Goal: Book appointment/travel/reservation

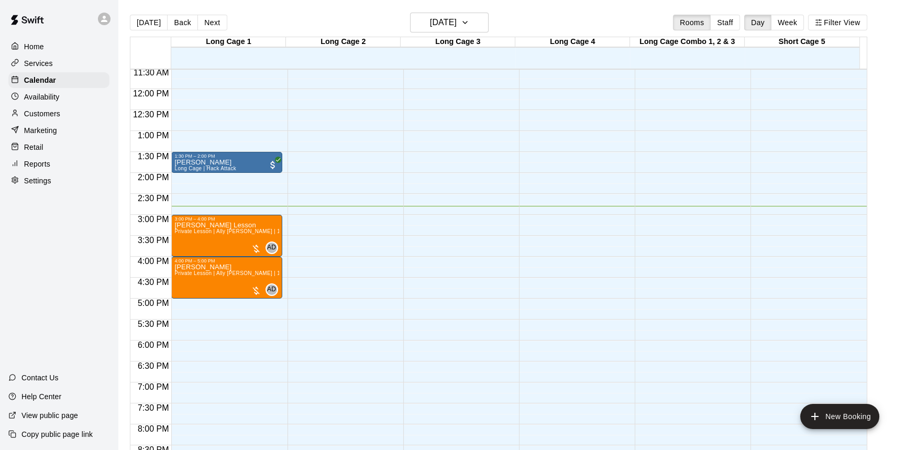
scroll to position [423, 0]
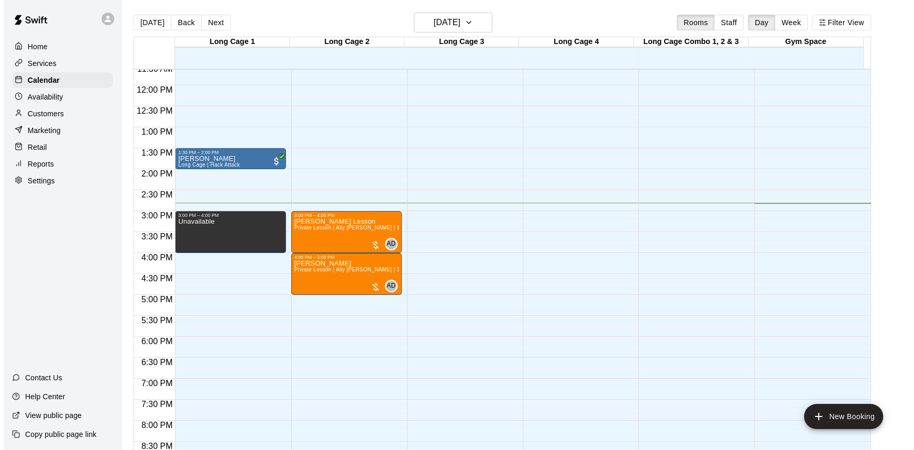
scroll to position [486, 0]
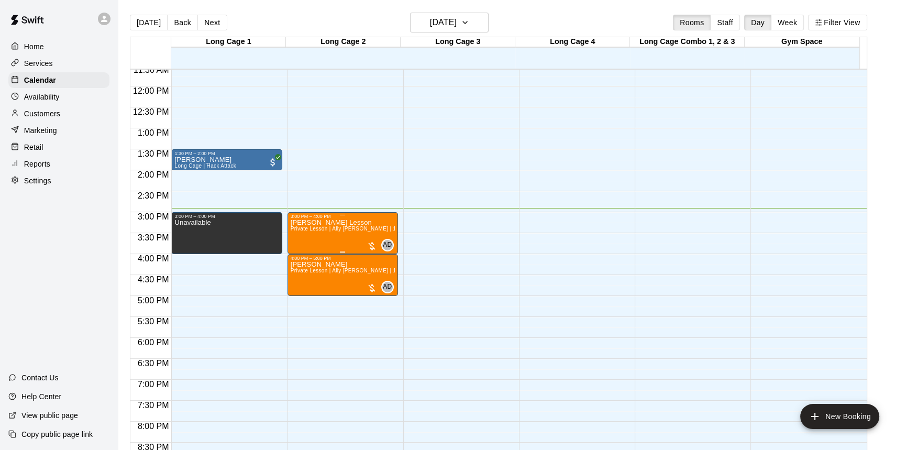
click at [368, 245] on div at bounding box center [372, 246] width 10 height 10
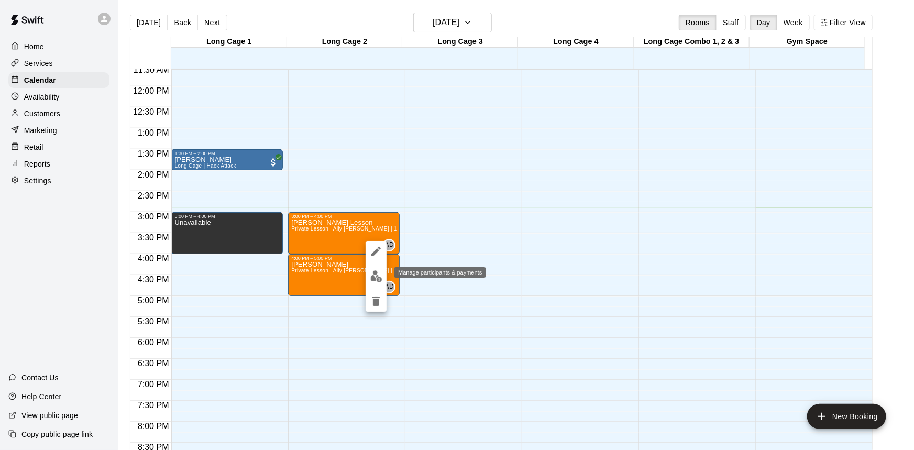
click at [373, 276] on img "edit" at bounding box center [376, 276] width 12 height 12
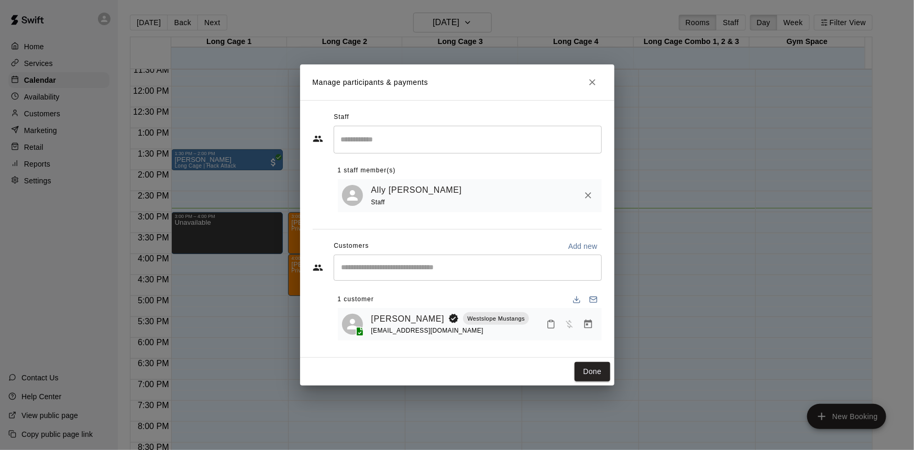
click at [537, 264] on input "Start typing to search customers..." at bounding box center [467, 267] width 259 height 10
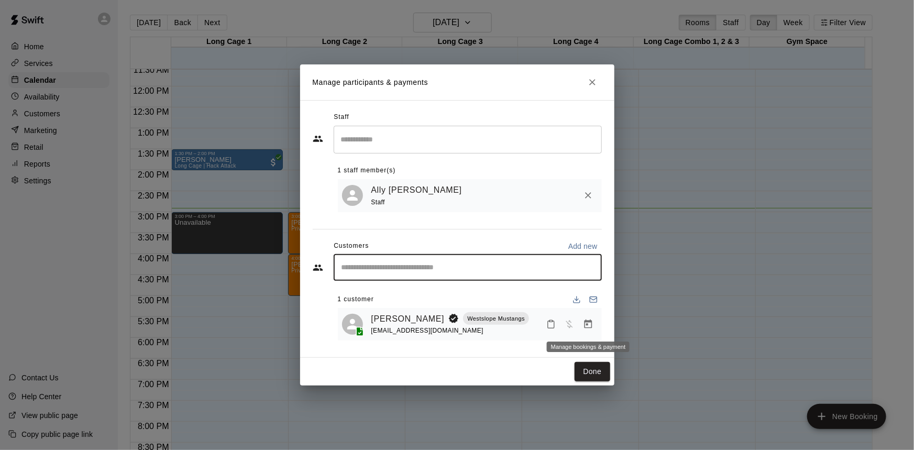
click at [589, 329] on icon "Manage bookings & payment" at bounding box center [588, 324] width 10 height 10
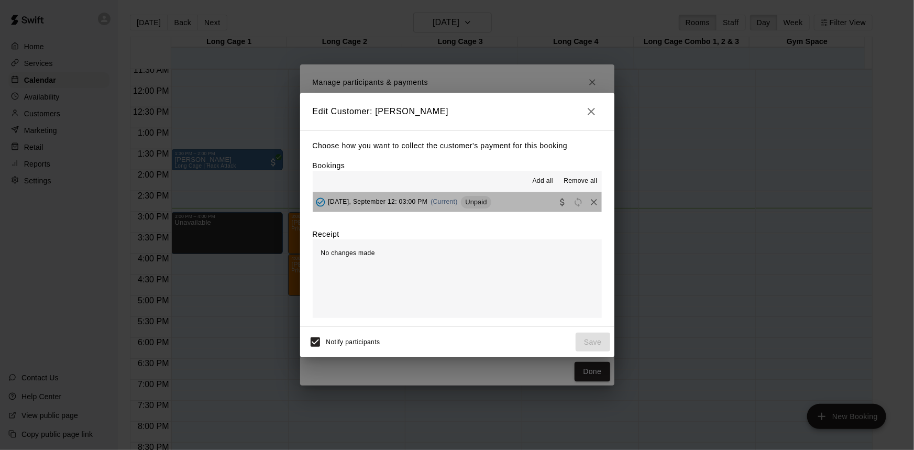
click at [534, 196] on button "[DATE], September 12: 03:00 PM (Current) Unpaid" at bounding box center [457, 201] width 289 height 19
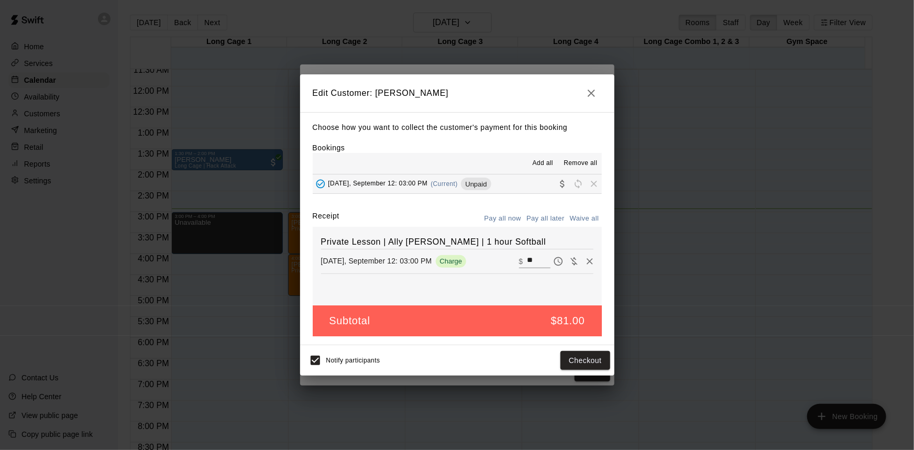
click at [511, 219] on button "Pay all now" at bounding box center [503, 218] width 42 height 16
click at [594, 364] on button "Checkout" at bounding box center [584, 360] width 49 height 19
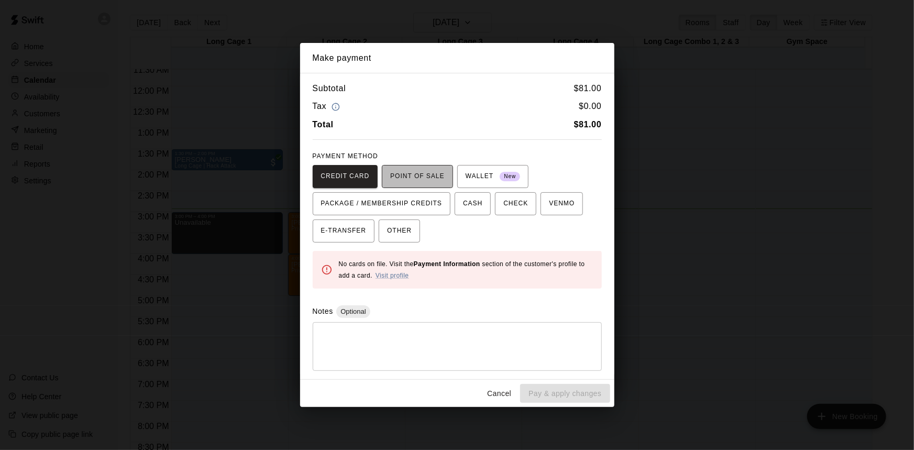
click at [443, 172] on span "POINT OF SALE" at bounding box center [417, 176] width 54 height 17
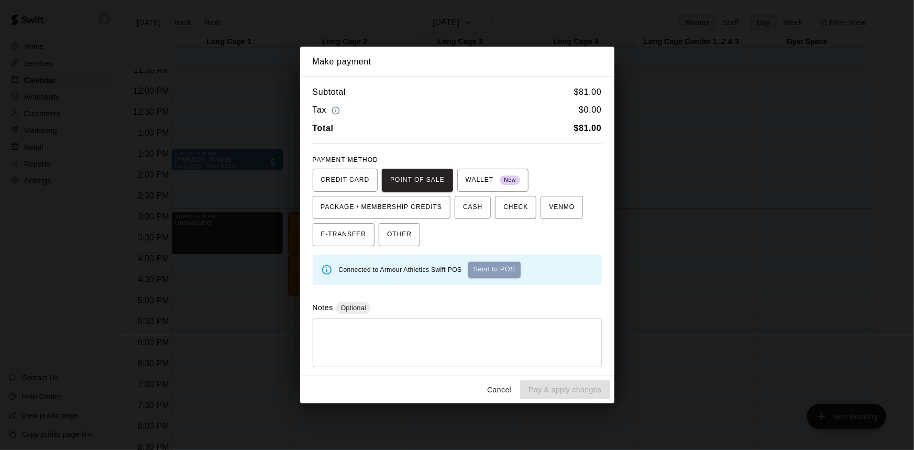
click at [490, 269] on button "Send to POS" at bounding box center [494, 270] width 52 height 16
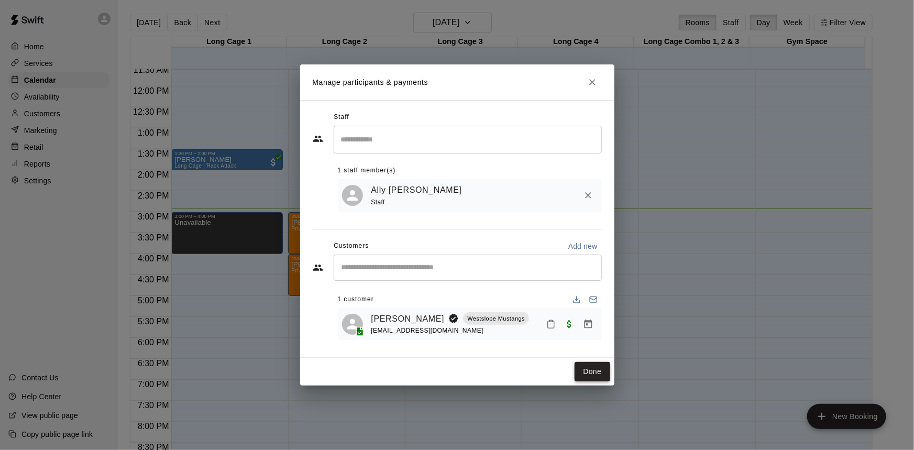
click at [606, 375] on button "Done" at bounding box center [591, 371] width 35 height 19
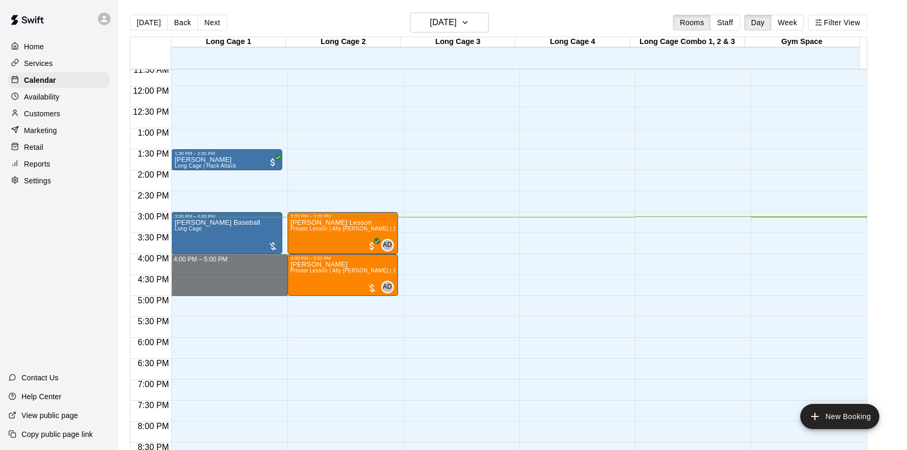
drag, startPoint x: 240, startPoint y: 261, endPoint x: 242, endPoint y: 290, distance: 29.4
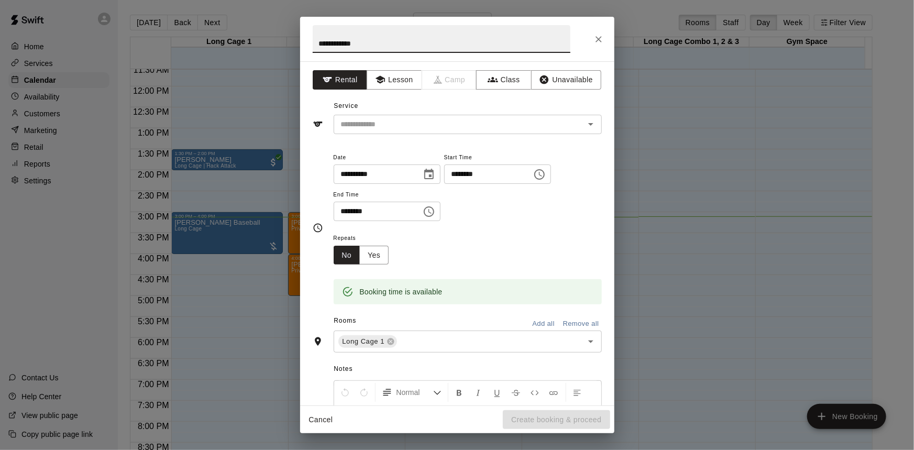
type input "**********"
click at [387, 114] on div "Service ​" at bounding box center [457, 116] width 289 height 36
click at [386, 120] on input "text" at bounding box center [452, 124] width 231 height 13
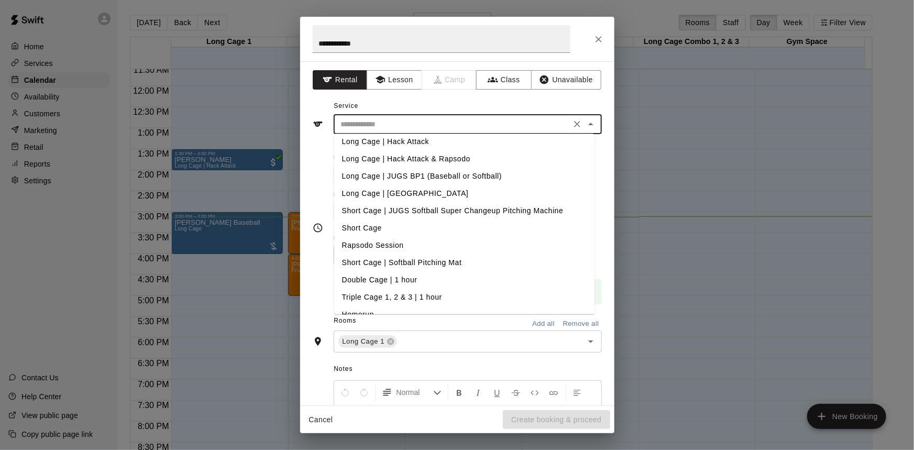
scroll to position [0, 0]
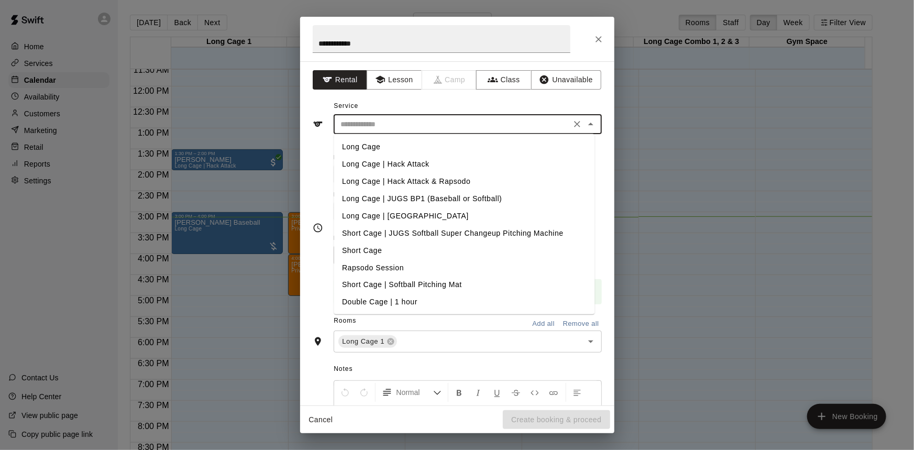
click at [451, 216] on li "Long Cage | [GEOGRAPHIC_DATA]" at bounding box center [464, 215] width 261 height 17
type input "**********"
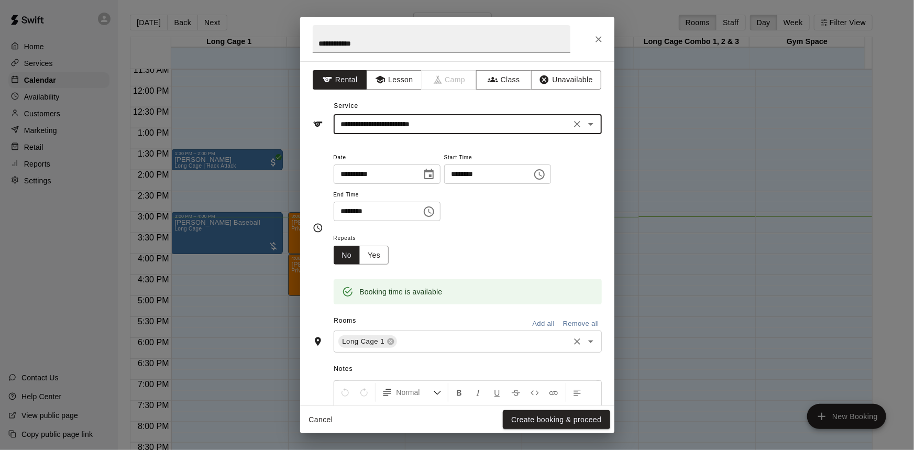
click at [439, 346] on input "text" at bounding box center [482, 341] width 169 height 13
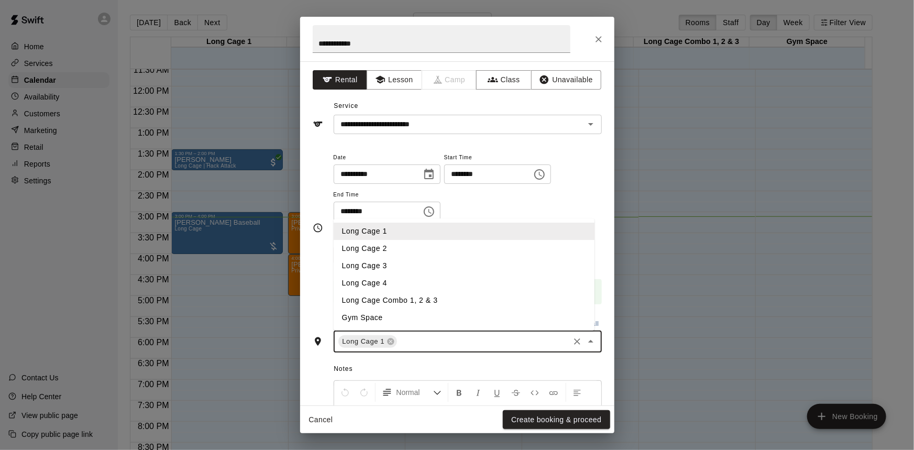
click at [401, 267] on li "Long Cage 3" at bounding box center [464, 265] width 261 height 17
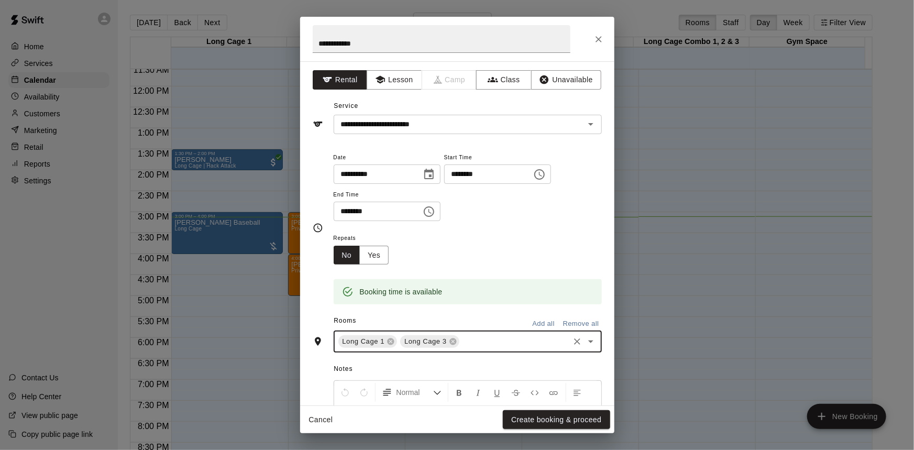
click at [452, 340] on icon at bounding box center [453, 341] width 8 height 8
click at [500, 345] on input "text" at bounding box center [482, 341] width 169 height 13
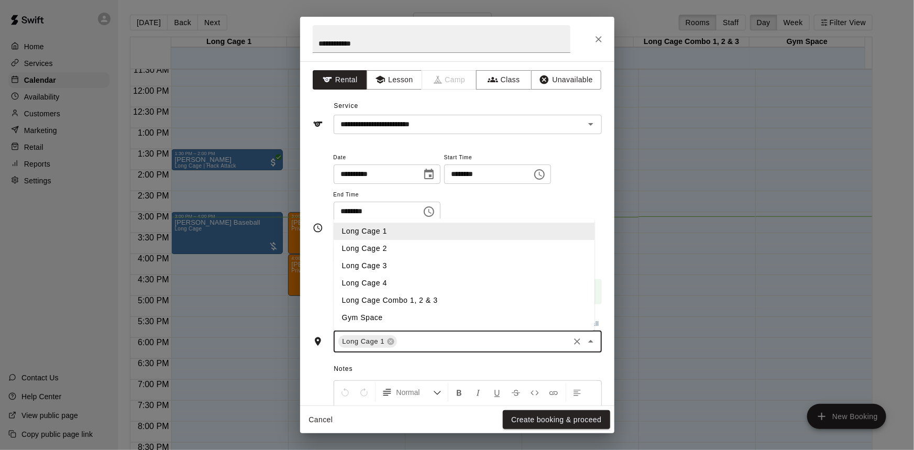
click at [441, 286] on li "Long Cage 4" at bounding box center [464, 282] width 261 height 17
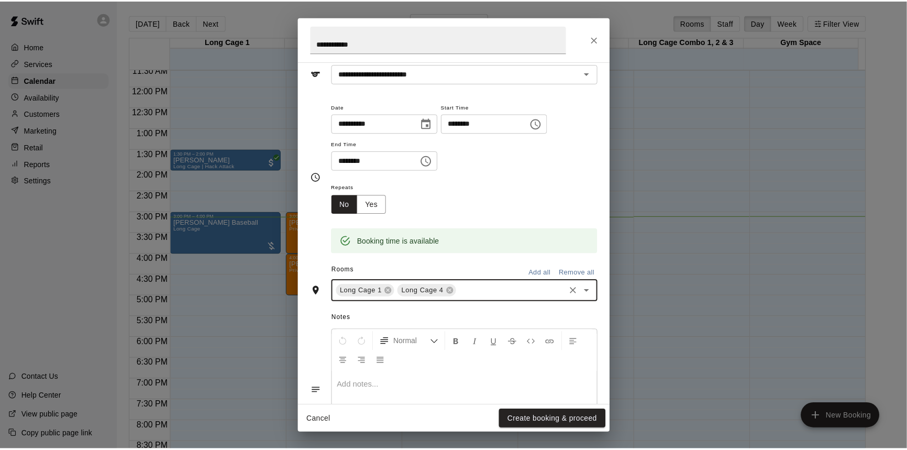
scroll to position [116, 0]
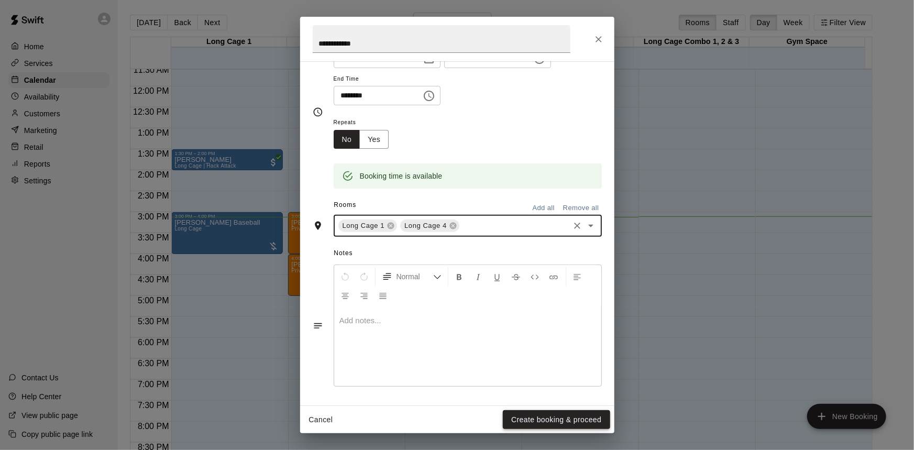
click at [556, 419] on button "Create booking & proceed" at bounding box center [556, 419] width 107 height 19
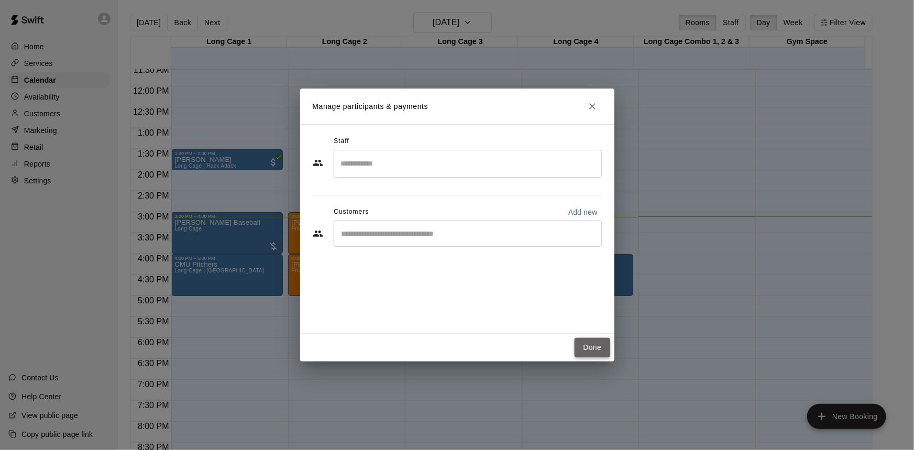
click at [590, 346] on button "Done" at bounding box center [591, 347] width 35 height 19
